Goal: Feedback & Contribution: Leave review/rating

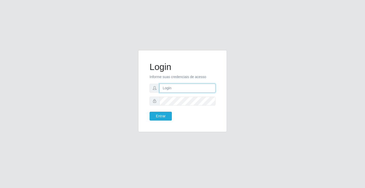
click at [189, 86] on input "text" at bounding box center [188, 88] width 56 height 9
type input "zivaneide@ideal"
click at [150, 111] on button "Entrar" at bounding box center [161, 115] width 22 height 9
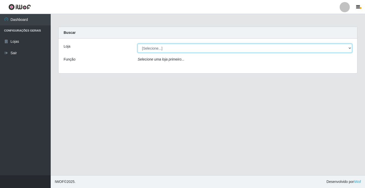
click at [350, 49] on select "[Selecione...] Ideal - Conceição" at bounding box center [245, 48] width 215 height 9
select select "231"
click at [138, 44] on select "[Selecione...] Ideal - Conceição" at bounding box center [245, 48] width 215 height 9
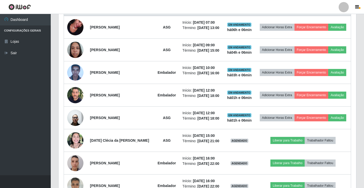
scroll to position [178, 0]
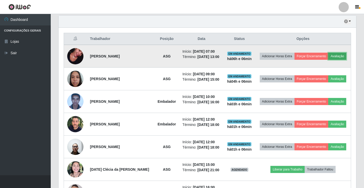
click at [337, 55] on button "Avaliação" at bounding box center [337, 56] width 18 height 7
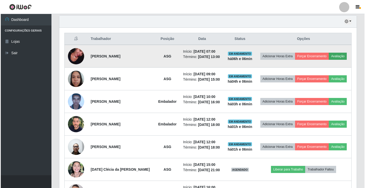
scroll to position [105, 295]
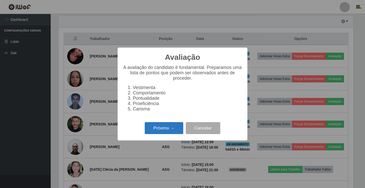
click at [174, 128] on button "Próximo →" at bounding box center [164, 128] width 39 height 12
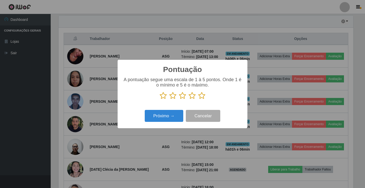
click at [193, 97] on icon at bounding box center [192, 96] width 7 height 8
click at [189, 99] on input "radio" at bounding box center [189, 99] width 0 height 0
click at [179, 117] on button "Próximo →" at bounding box center [164, 116] width 39 height 12
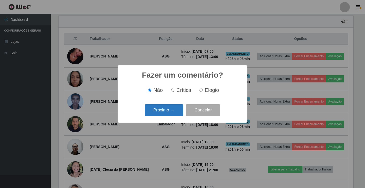
click at [176, 108] on button "Próximo →" at bounding box center [164, 110] width 39 height 12
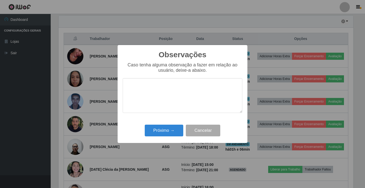
click at [175, 103] on textarea at bounding box center [183, 95] width 120 height 35
type textarea "ativa"
click at [169, 129] on button "Próximo →" at bounding box center [164, 130] width 39 height 12
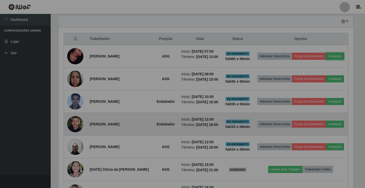
scroll to position [105, 298]
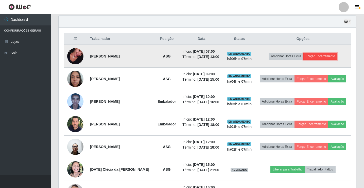
click at [315, 57] on button "Forçar Encerramento" at bounding box center [321, 56] width 34 height 7
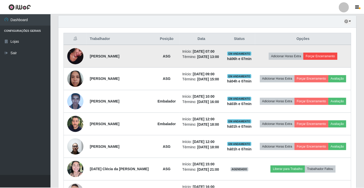
scroll to position [105, 295]
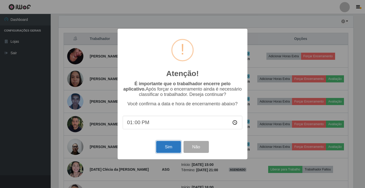
click at [172, 147] on button "Sim" at bounding box center [168, 147] width 25 height 12
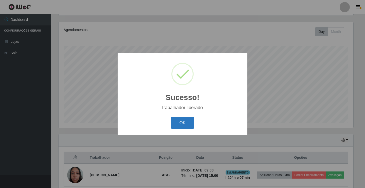
click at [186, 121] on button "OK" at bounding box center [183, 123] width 24 height 12
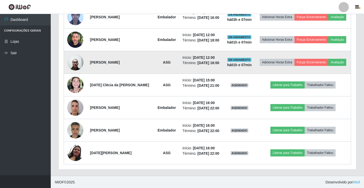
scroll to position [240, 0]
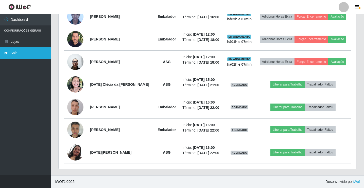
click at [22, 54] on link "Sair" at bounding box center [25, 52] width 51 height 11
